Goal: Information Seeking & Learning: Learn about a topic

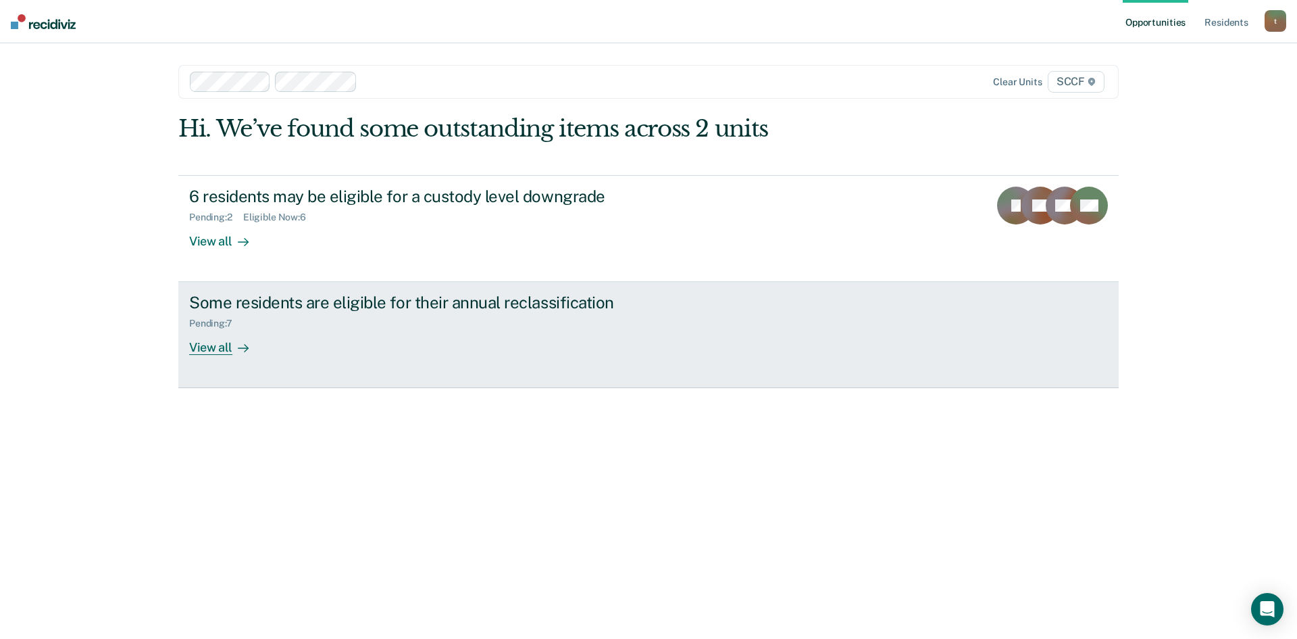
click at [276, 306] on div "Some residents are eligible for their annual reclassification" at bounding box center [426, 303] width 474 height 20
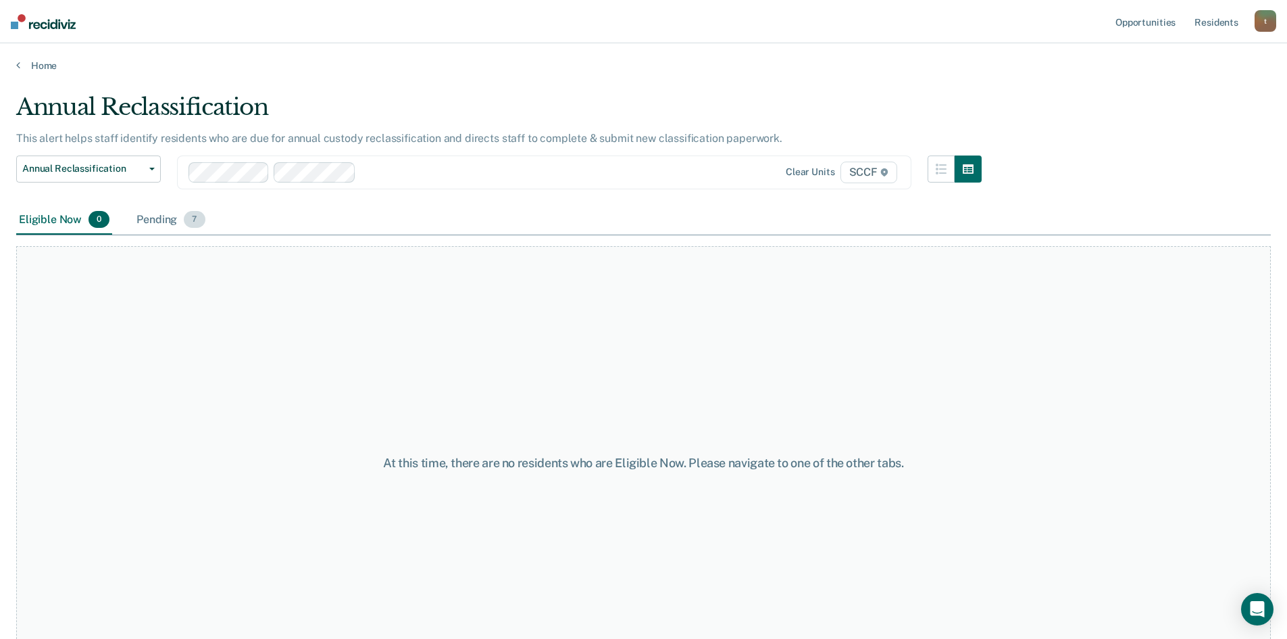
click at [157, 220] on div "Pending 7" at bounding box center [171, 220] width 74 height 30
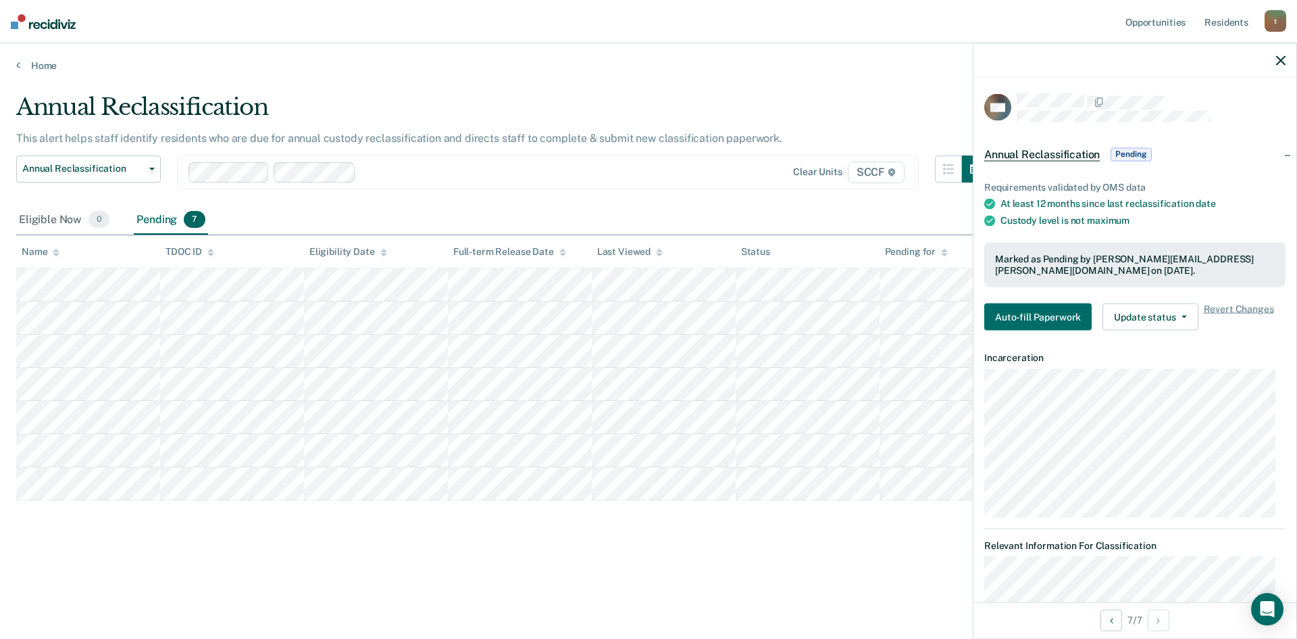
click at [637, 189] on div "Annual Reclassification Custody Level Downgrade Annual Reclassification Initial…" at bounding box center [502, 180] width 973 height 50
click at [647, 173] on div at bounding box center [526, 172] width 329 height 16
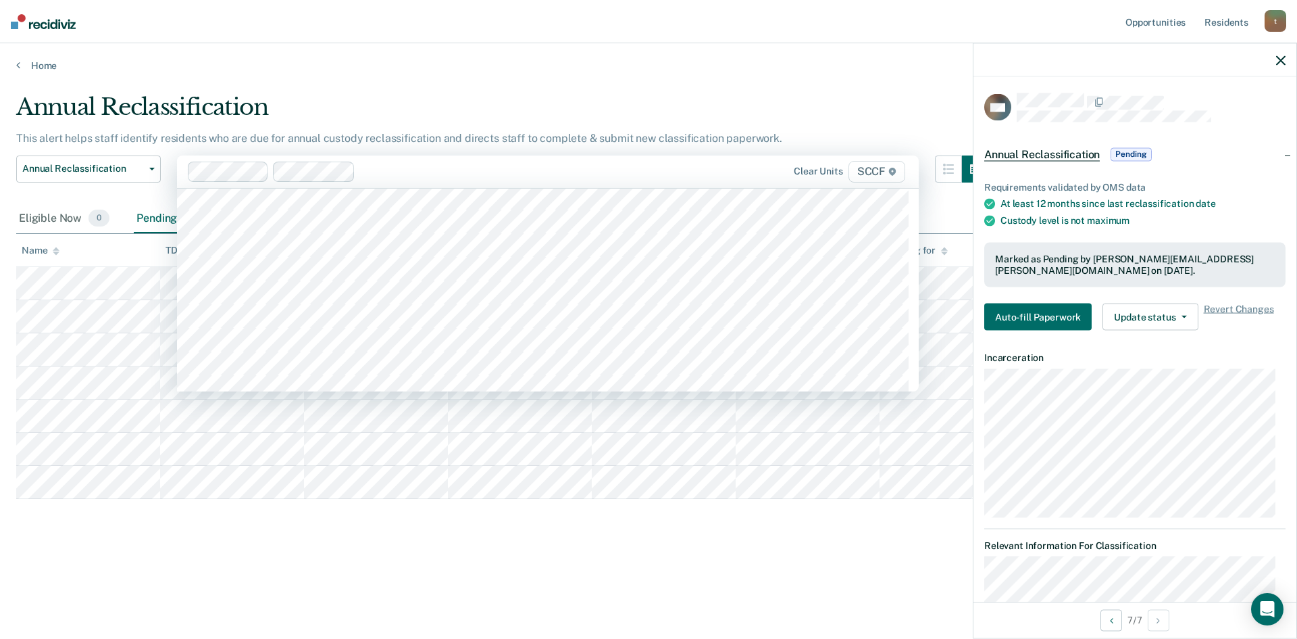
scroll to position [6960, 0]
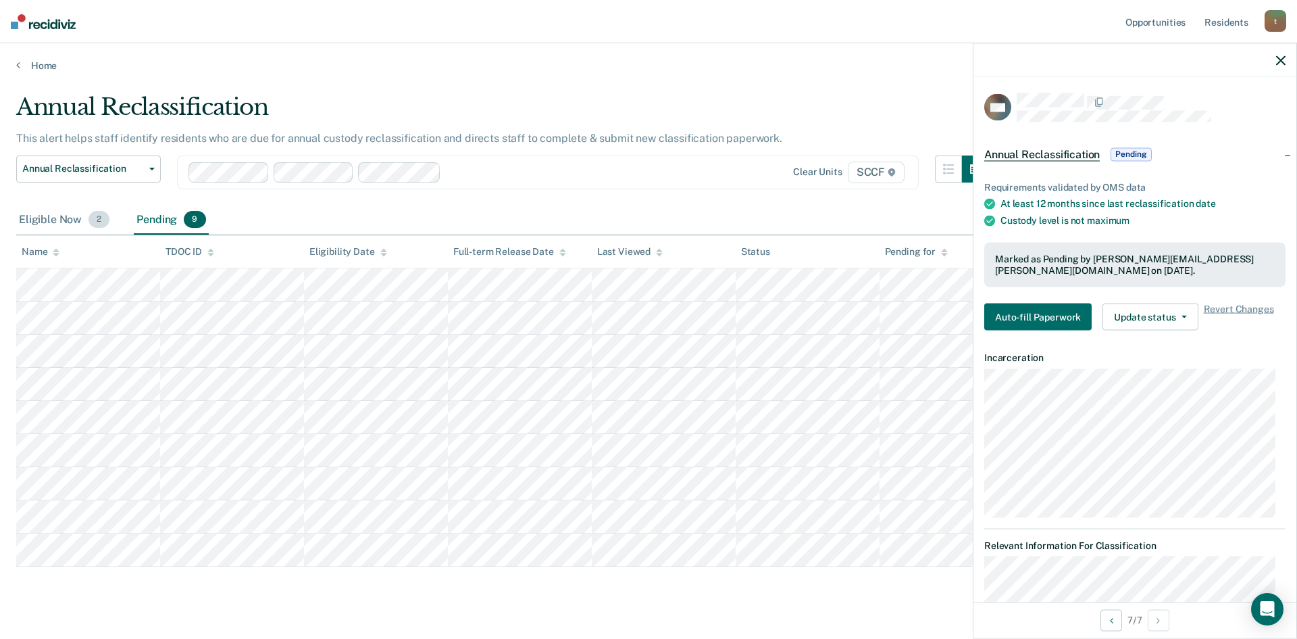
click at [49, 207] on div "Eligible Now 2" at bounding box center [64, 220] width 96 height 30
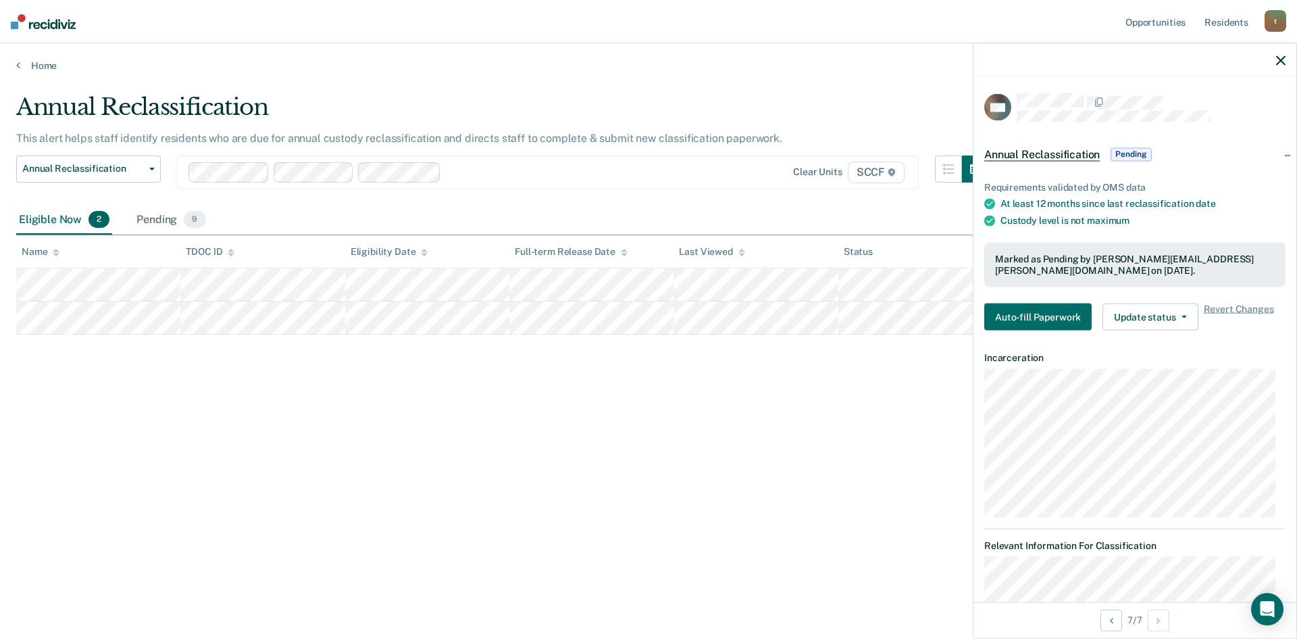
click at [514, 164] on div at bounding box center [569, 172] width 244 height 16
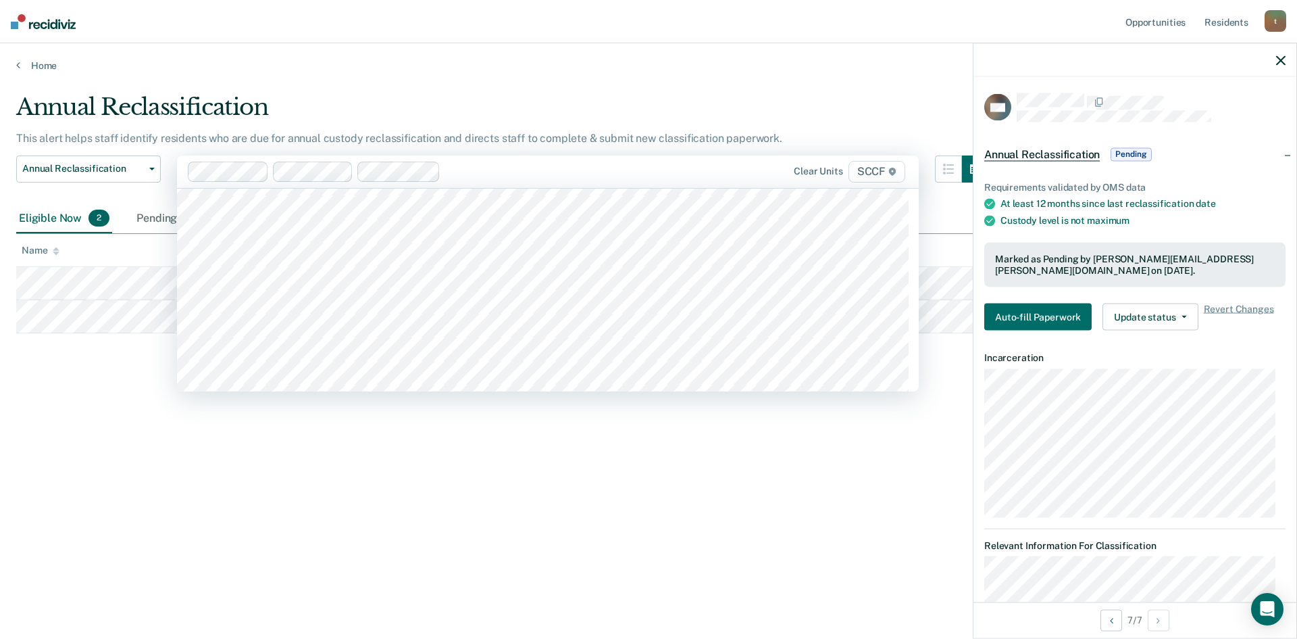
scroll to position [6825, 0]
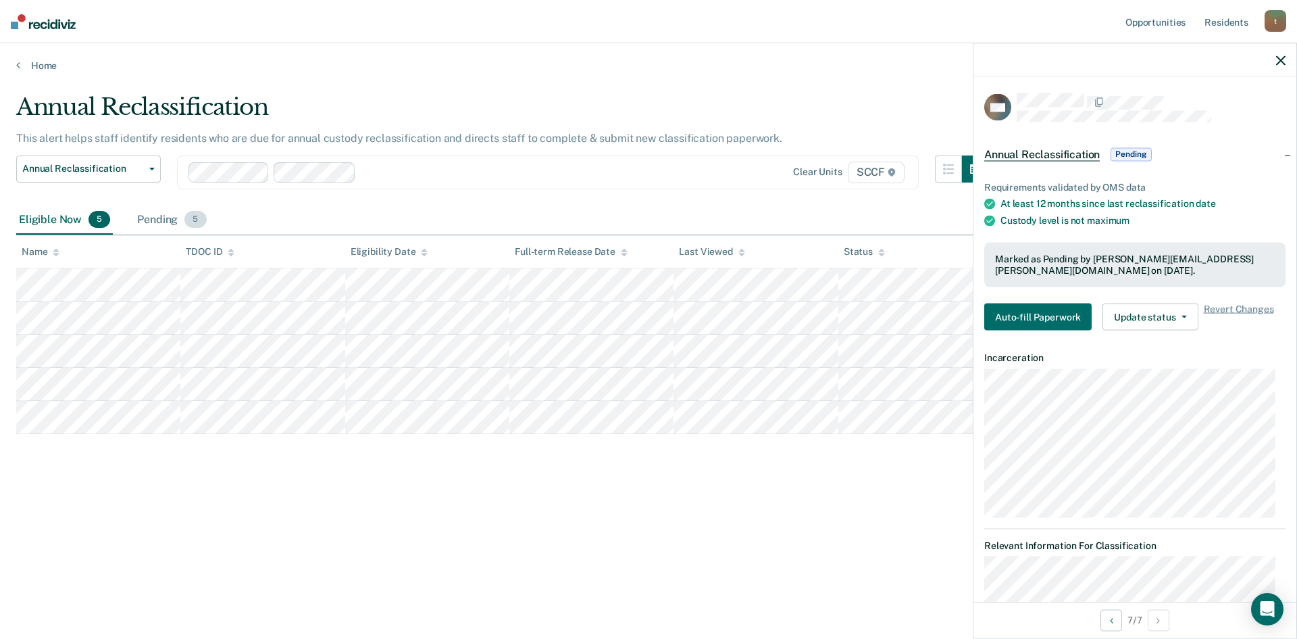
click at [165, 221] on div "Pending 5" at bounding box center [171, 220] width 74 height 30
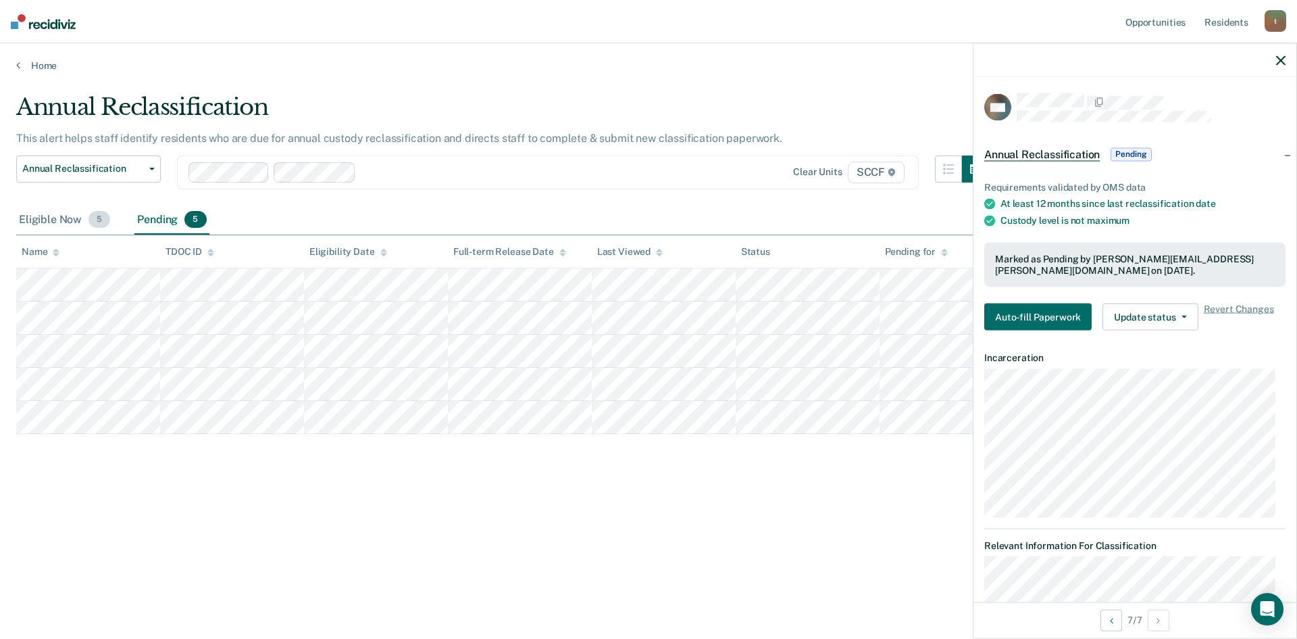
click at [66, 217] on div "Eligible Now 5" at bounding box center [64, 220] width 97 height 30
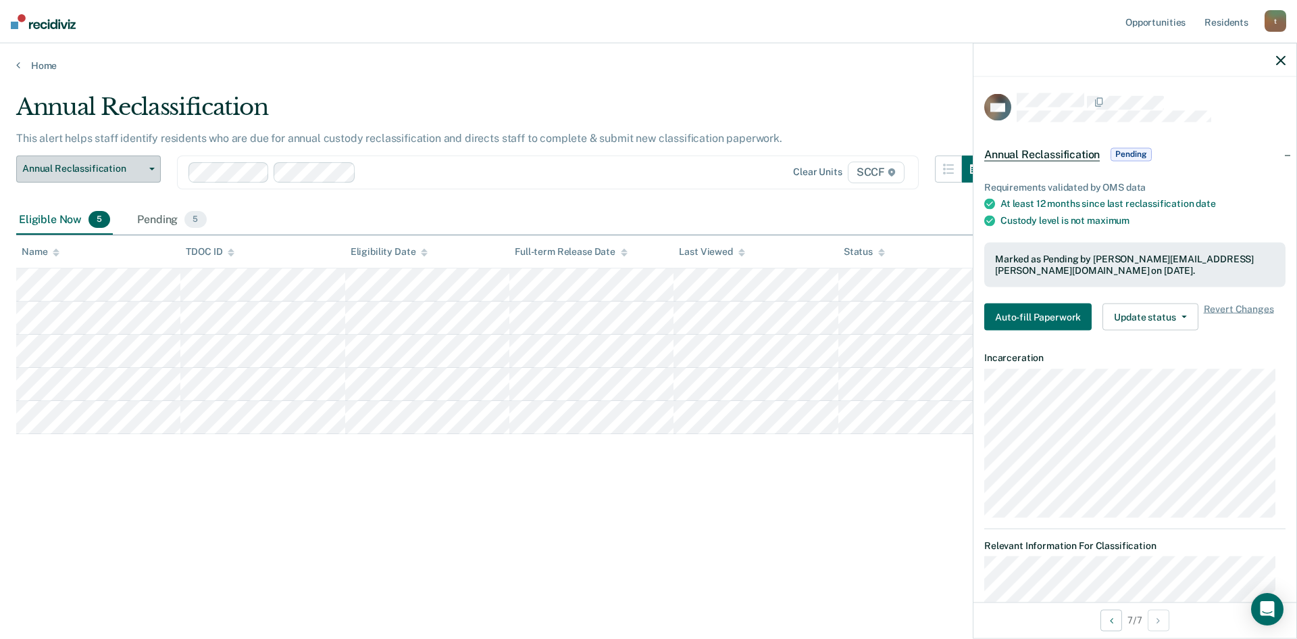
click at [136, 158] on button "Annual Reclassification" at bounding box center [88, 168] width 145 height 27
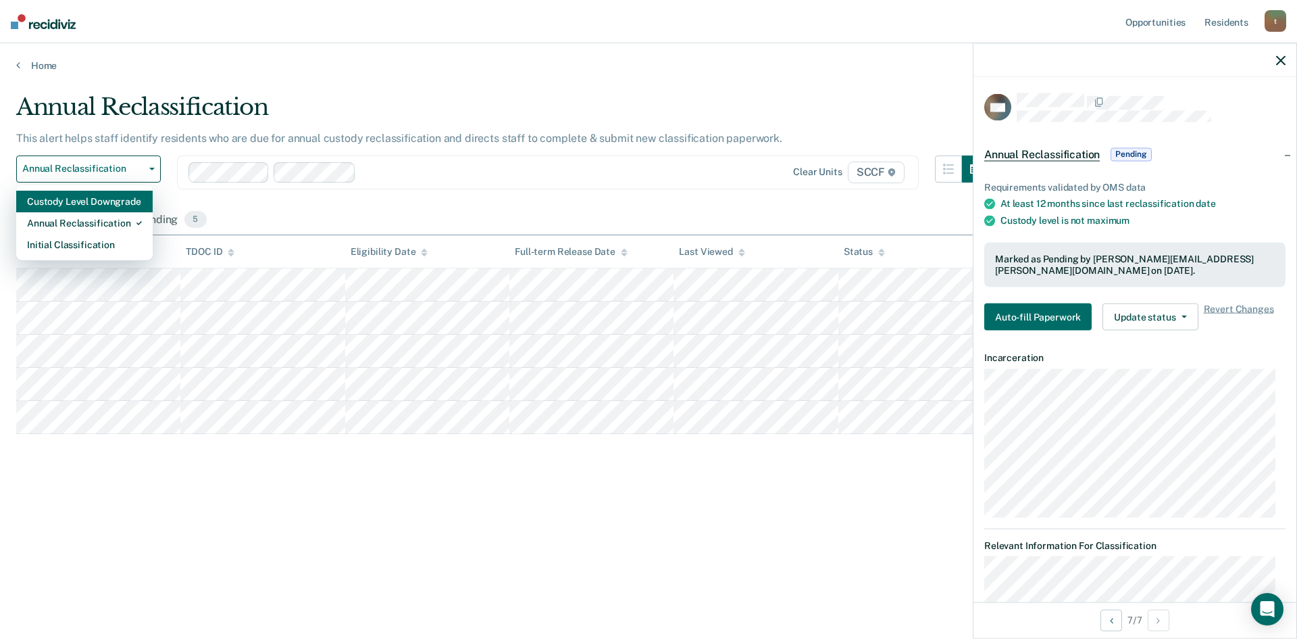
click at [116, 207] on div "Custody Level Downgrade" at bounding box center [84, 202] width 115 height 22
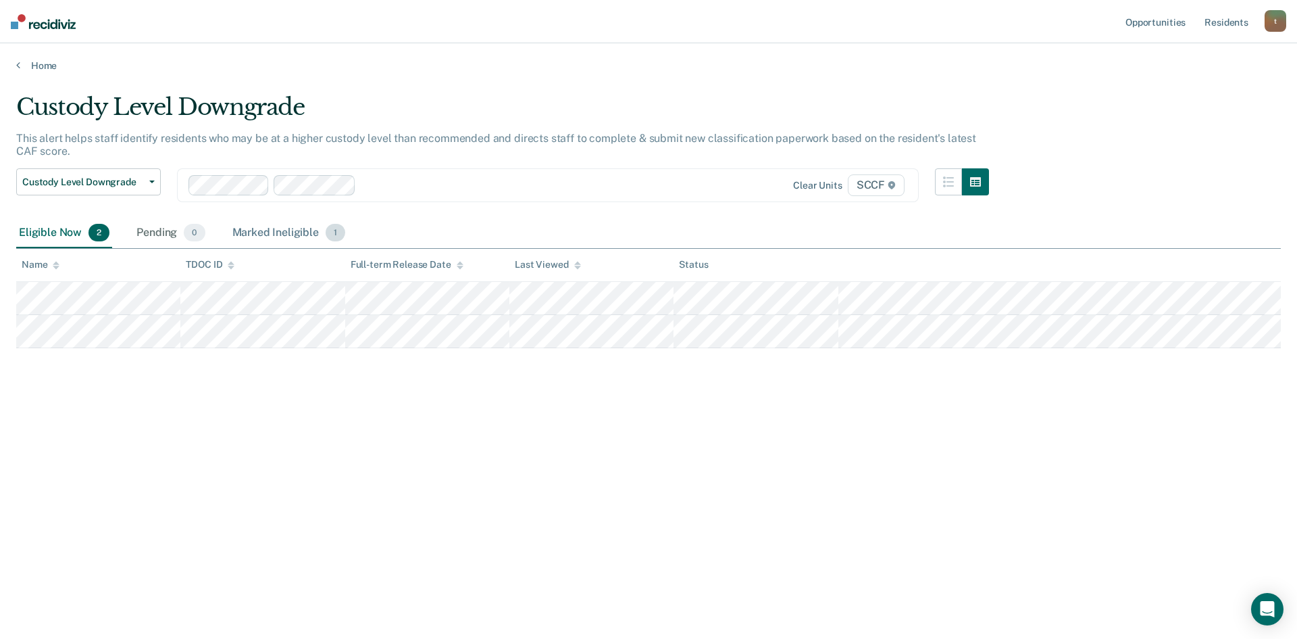
click at [259, 228] on div "Marked Ineligible 1" at bounding box center [289, 233] width 119 height 30
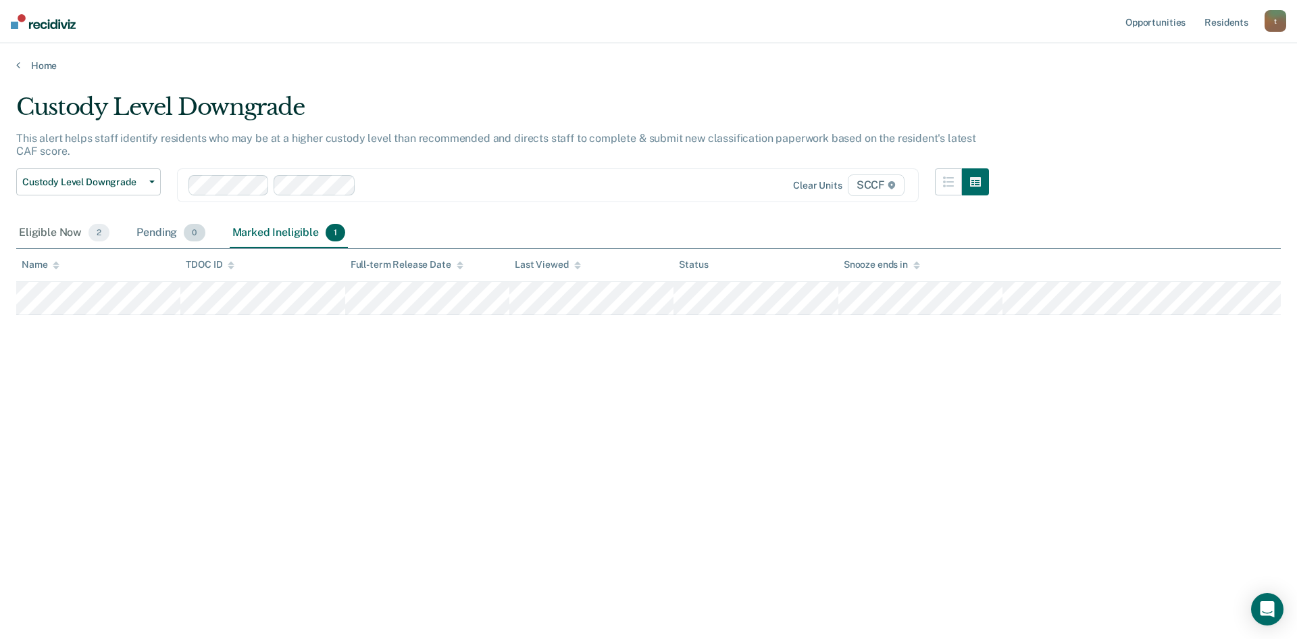
click at [182, 236] on div "Pending 0" at bounding box center [171, 233] width 74 height 30
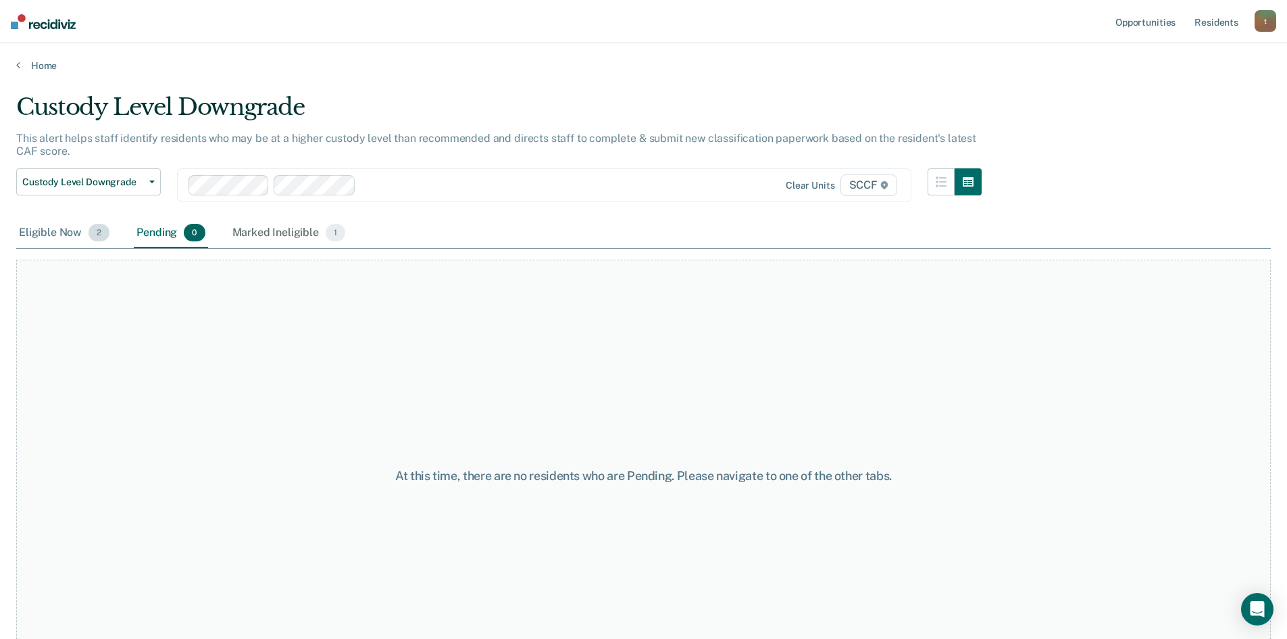
click at [28, 234] on div "Eligible Now 2" at bounding box center [64, 233] width 96 height 30
